Goal: Information Seeking & Learning: Learn about a topic

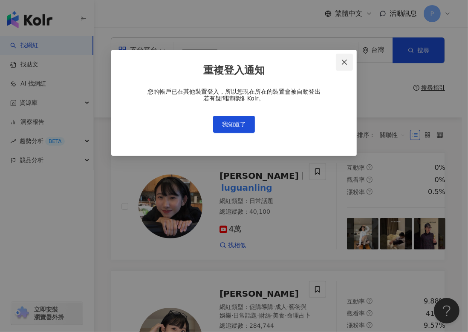
click at [340, 59] on span "Close" at bounding box center [344, 62] width 17 height 7
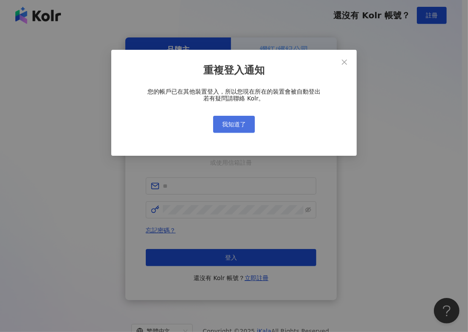
click at [243, 124] on div "重複登入通知 您的帳戶已在其他裝置登入，所以您現在所在的裝置會被自動登出 若有疑問請聯絡 Kolr。 我知道了" at bounding box center [234, 166] width 468 height 332
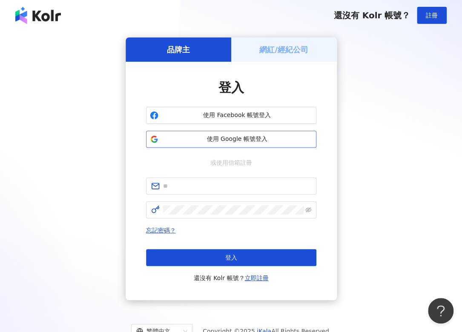
click at [264, 134] on button "使用 Google 帳號登入" at bounding box center [231, 139] width 170 height 17
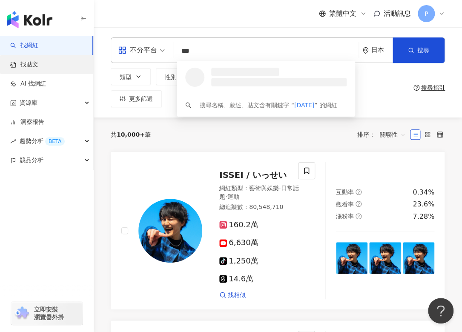
type input "***"
click at [38, 68] on link "找貼文" at bounding box center [24, 65] width 28 height 9
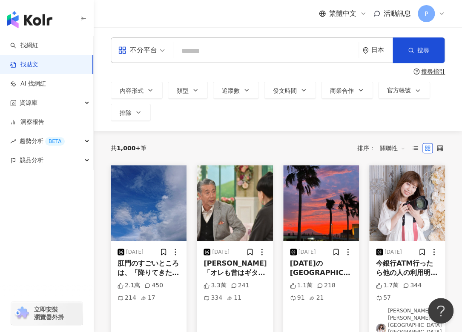
click at [377, 52] on div "日本" at bounding box center [382, 49] width 21 height 7
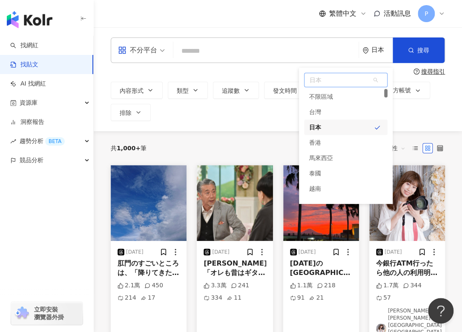
click at [345, 112] on div "台灣" at bounding box center [346, 111] width 84 height 15
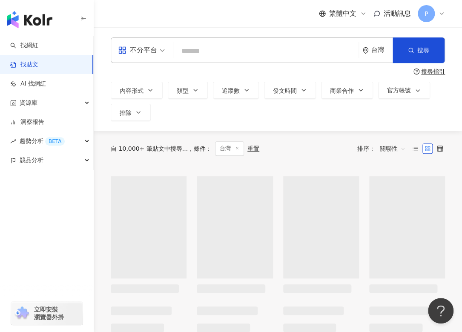
click at [253, 64] on div "不分平台 台灣 台灣 台灣 unlimit tw jp 不限區域 台灣 日本 香港 馬來西亞 泰國 越南 新加坡 搜尋 搜尋指引 內容形式 類型 追蹤數 發文…" at bounding box center [278, 79] width 369 height 84
click at [243, 56] on input "search" at bounding box center [266, 51] width 179 height 18
paste input "***"
type input "***"
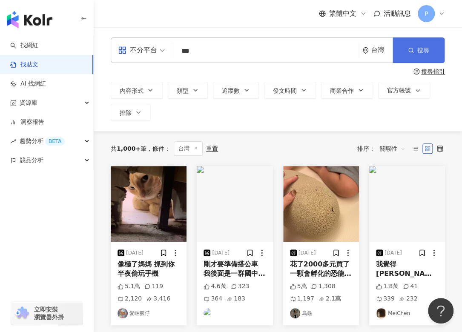
click at [427, 52] on span "搜尋" at bounding box center [424, 50] width 12 height 7
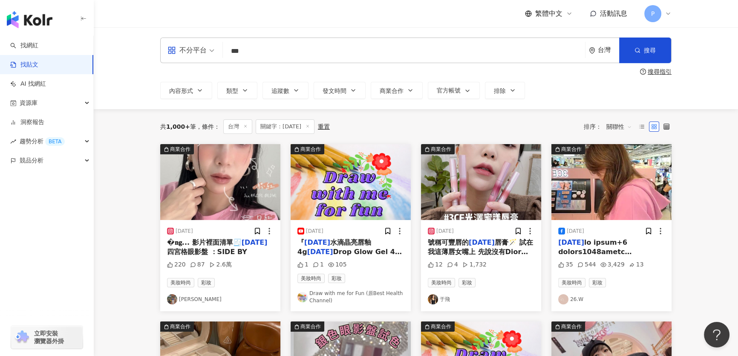
click at [630, 125] on span "關聯性" at bounding box center [619, 127] width 26 height 14
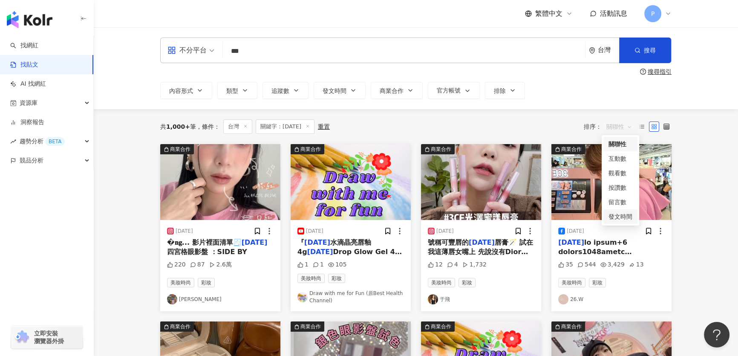
click at [620, 214] on div "發文時間" at bounding box center [621, 216] width 24 height 9
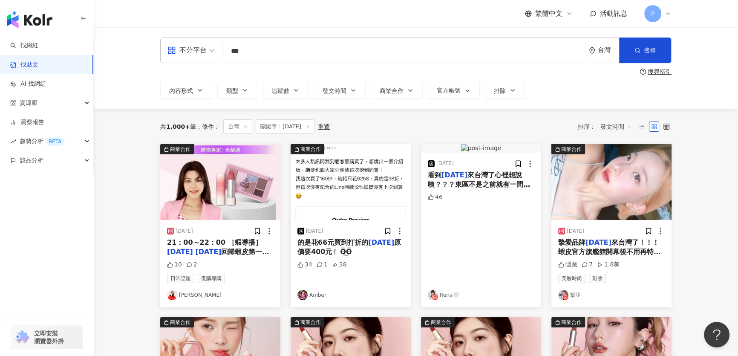
click at [426, 120] on div "共 1,000+ 筆 條件 ： 台灣 關鍵字：3CE 重置 排序： 發文時間 發文時間" at bounding box center [415, 126] width 511 height 14
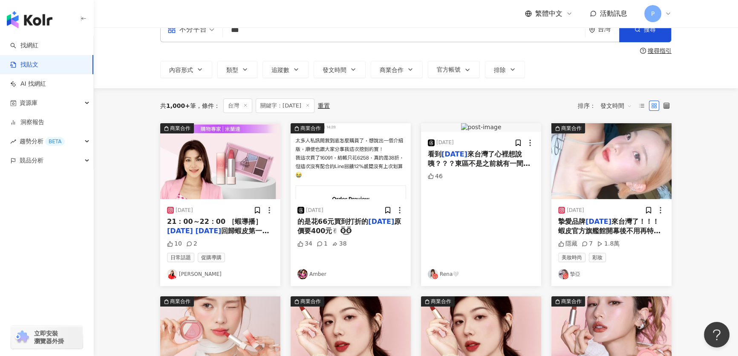
scroll to position [38, 0]
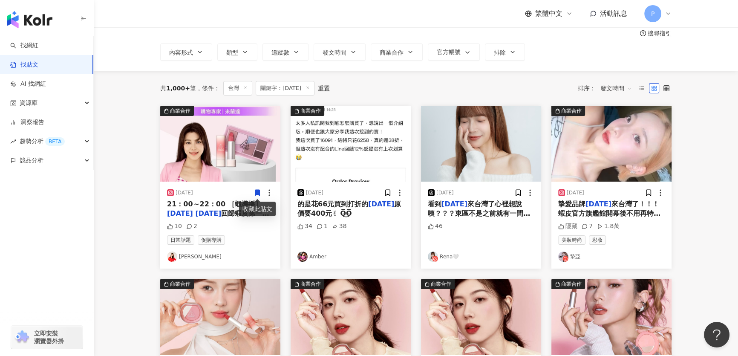
click at [234, 174] on img "button" at bounding box center [220, 144] width 120 height 76
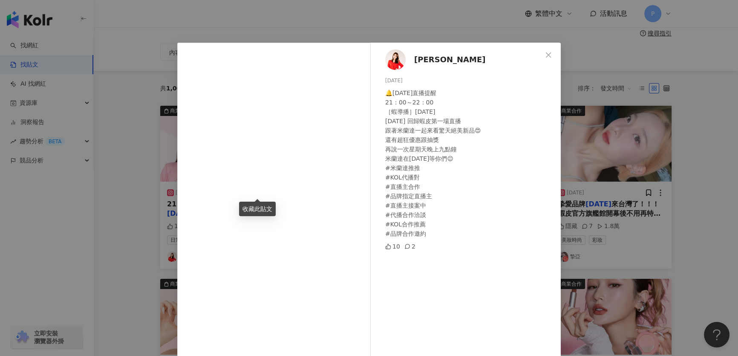
click at [407, 61] on div "Milanda Chang 2025/9/5 🔔9/7周日直播提醒 21：00～22：00 ［蝦導播］3CE 3CE 回歸蝦皮第一場直播 跟著米蘭達一起來看驚…" at bounding box center [468, 203] width 186 height 321
click at [380, 57] on div "Milanda Chang 2025/9/5 🔔9/7周日直播提醒 21：00～22：00 ［蝦導播］3CE 3CE 回歸蝦皮第一場直播 跟著米蘭達一起來看驚…" at bounding box center [468, 203] width 186 height 321
click at [393, 64] on img at bounding box center [395, 59] width 20 height 20
click at [619, 159] on div "Milanda Chang 2025/9/5 🔔9/7周日直播提醒 21：00～22：00 ［蝦導播］3CE 3CE 回歸蝦皮第一場直播 跟著米蘭達一起來看驚…" at bounding box center [369, 178] width 738 height 356
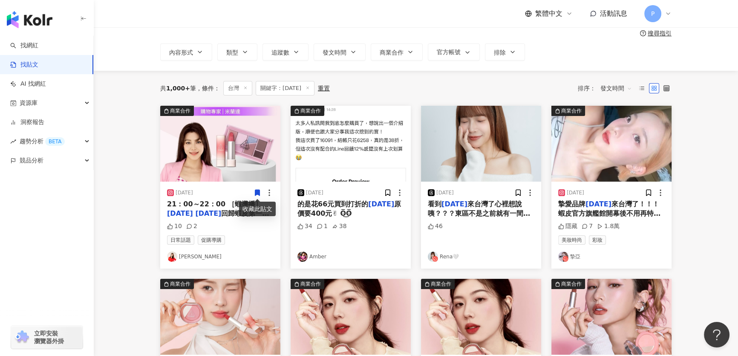
click at [354, 156] on img "button" at bounding box center [351, 144] width 120 height 76
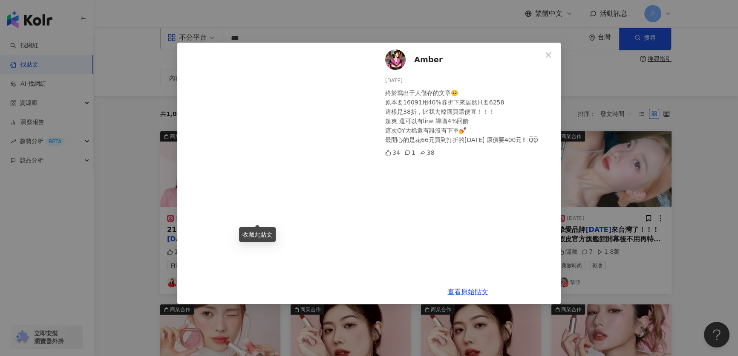
scroll to position [0, 0]
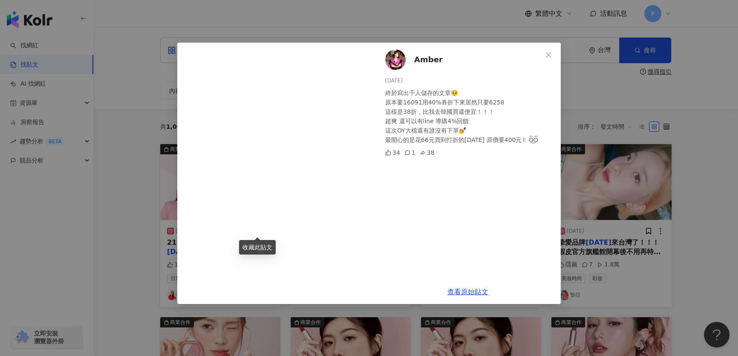
click at [398, 56] on img at bounding box center [395, 59] width 20 height 20
click at [700, 174] on div "Amber 2025/9/2 終於寫出千人儲存的文章🥺 原本要16091用40%券折下來居然只要6258 這樣是38折，比我去韓國買還便宜！！！ 超爽 還可以…" at bounding box center [369, 178] width 738 height 356
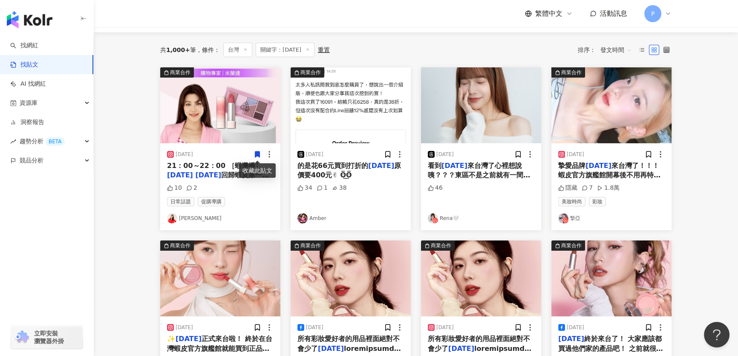
scroll to position [77, 0]
click at [131, 208] on main "不分平台 *** 台灣 搜尋 搜尋指引 內容形式 類型 追蹤數 發文時間 商業合作 官方帳號 排除 共 1,000+ 筆 條件 ： 台灣 關鍵字：3CE 重置…" at bounding box center [416, 297] width 644 height 695
click at [457, 100] on img "button" at bounding box center [481, 105] width 120 height 76
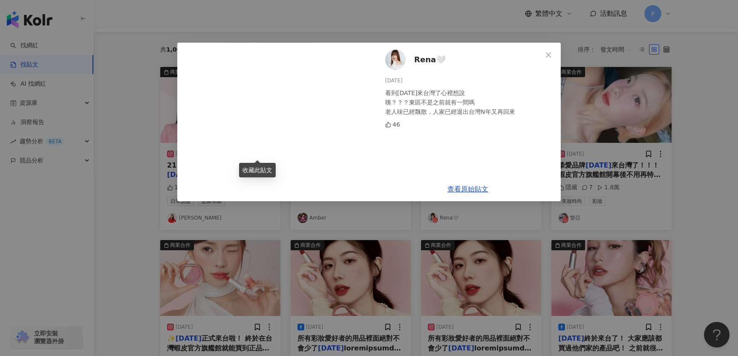
click at [335, 26] on div "Rena🤍 2025/9/2 看到3CE來台灣了心裡想說 咦？？？東區不是之前就有一間嗎 老人味已經飄散，人家已經退出台灣N年又再回來 46 查看原始貼文" at bounding box center [369, 178] width 738 height 356
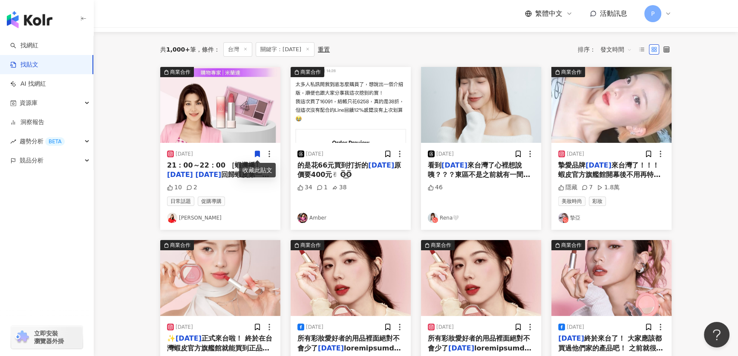
click at [584, 111] on img "button" at bounding box center [611, 105] width 120 height 76
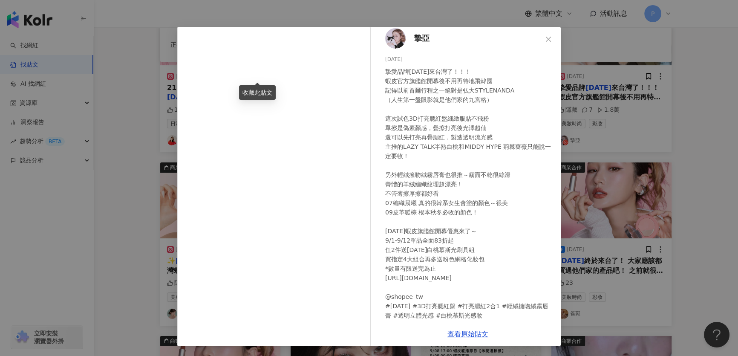
scroll to position [0, 0]
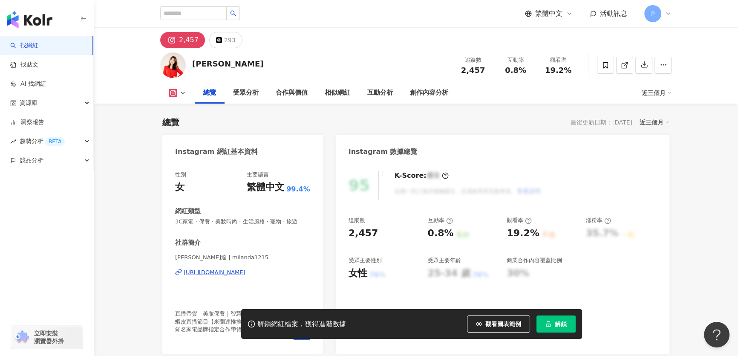
click at [283, 275] on div "[PERSON_NAME]達 | milanda1215 [URL][DOMAIN_NAME]" at bounding box center [242, 279] width 135 height 50
click at [245, 276] on div "[URL][DOMAIN_NAME]" at bounding box center [215, 272] width 62 height 8
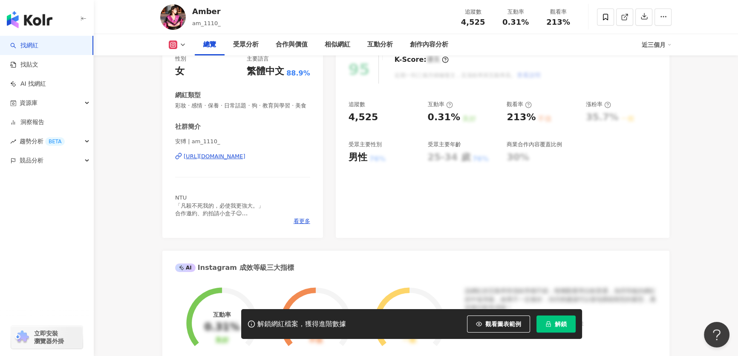
scroll to position [38, 0]
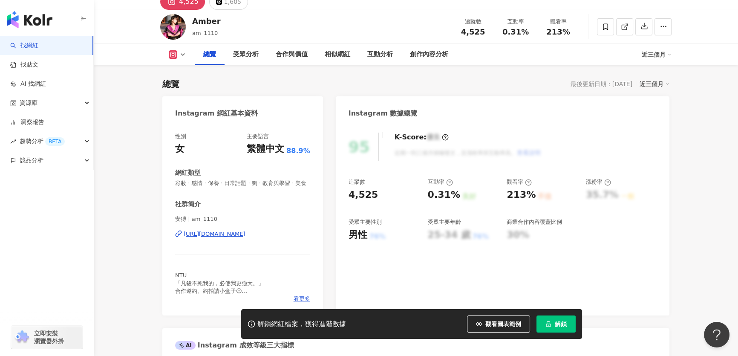
click at [243, 238] on div "https://www.instagram.com/am_1110_/" at bounding box center [215, 234] width 62 height 8
